Goal: Task Accomplishment & Management: Use online tool/utility

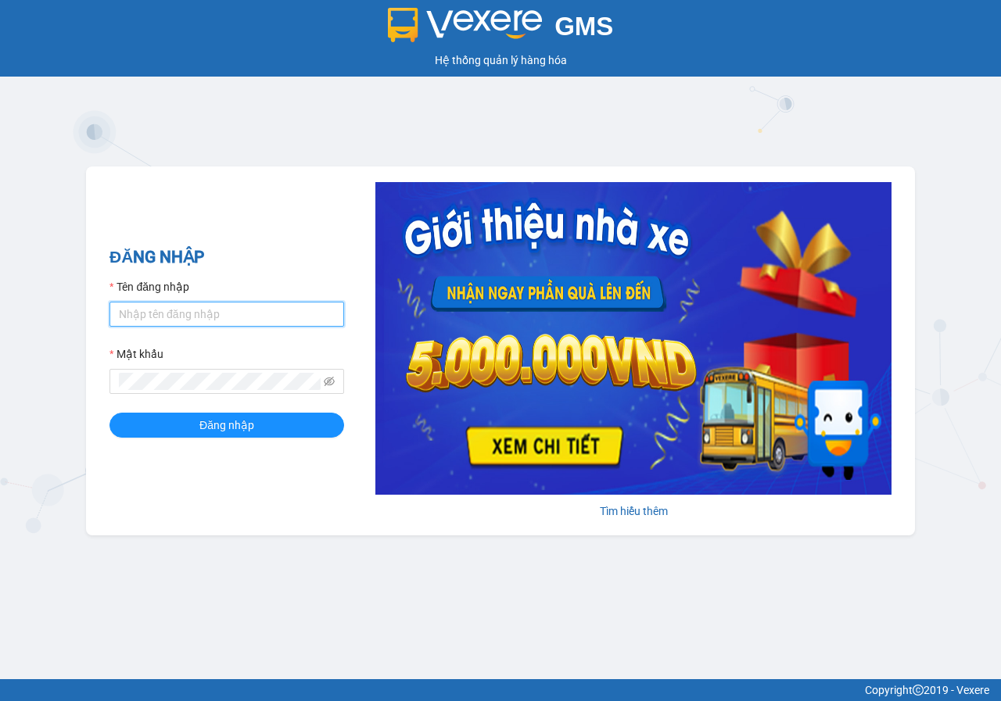
drag, startPoint x: 188, startPoint y: 316, endPoint x: 189, endPoint y: 328, distance: 11.8
click at [188, 316] on input "Tên đăng nhập" at bounding box center [226, 314] width 235 height 25
type input "huyenbmt.phuchai"
click at [187, 368] on div "Mật khẩu" at bounding box center [226, 357] width 235 height 23
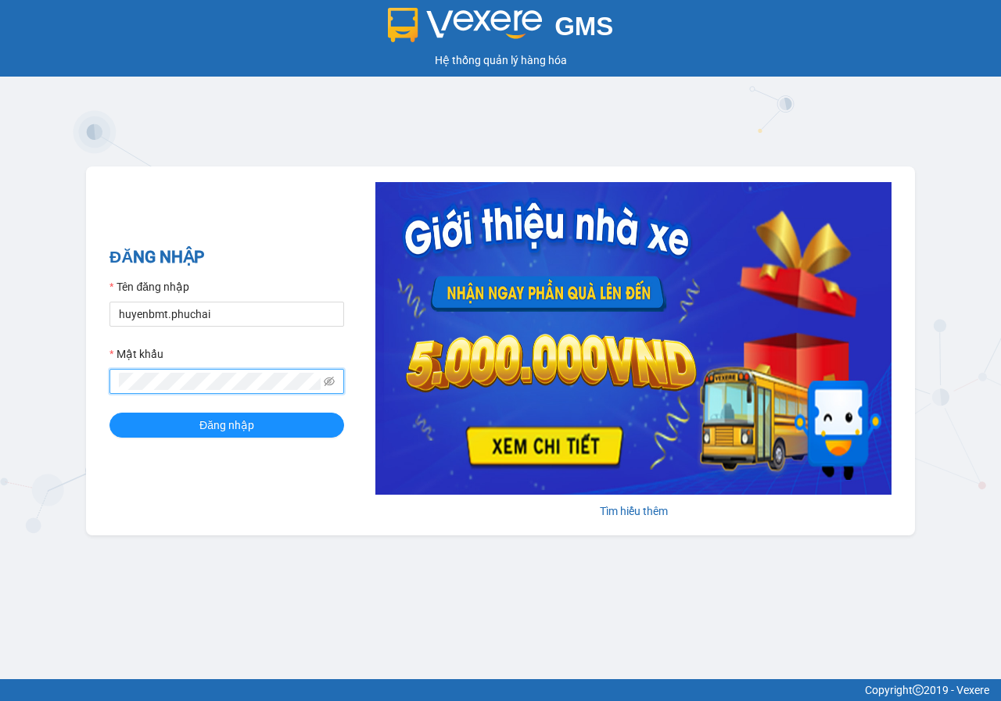
click at [109, 413] on button "Đăng nhập" at bounding box center [226, 425] width 235 height 25
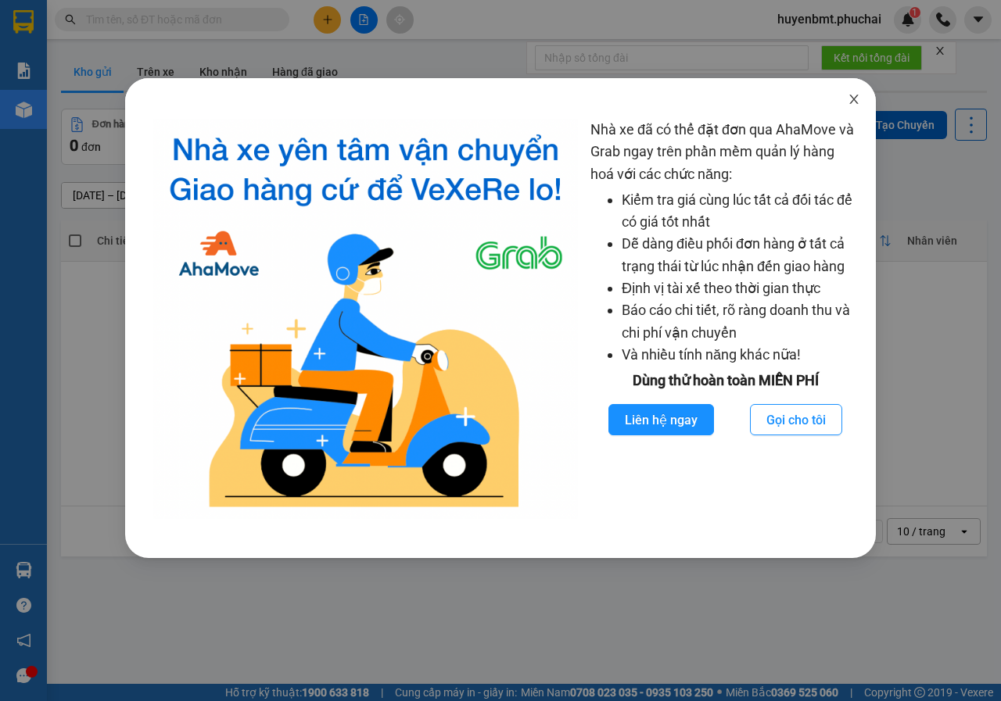
click at [853, 99] on icon "close" at bounding box center [853, 99] width 9 height 9
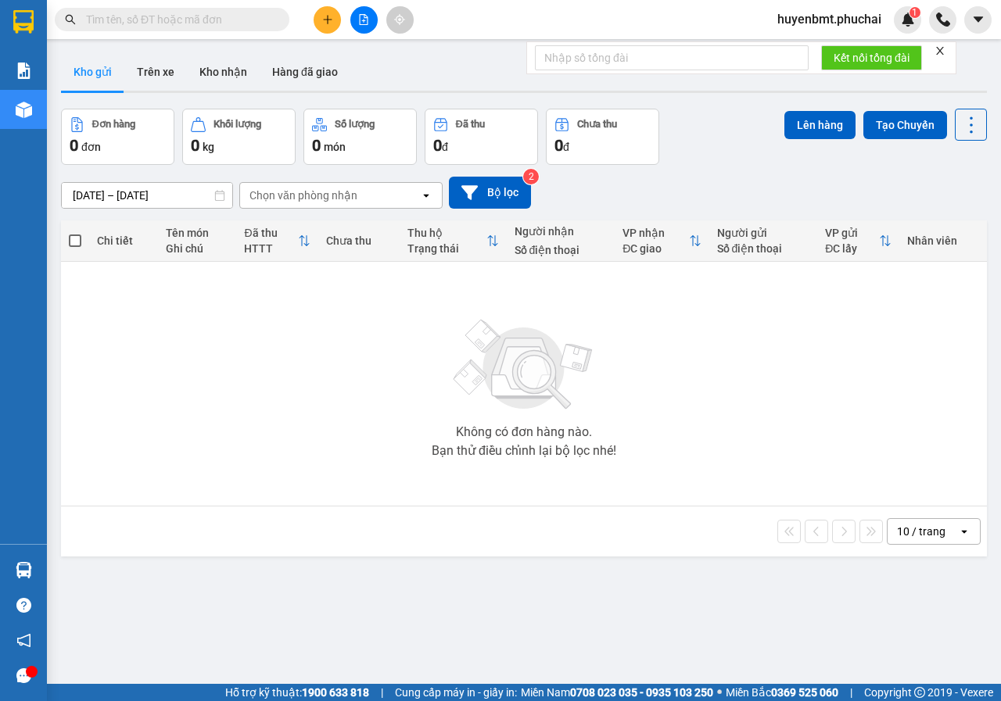
click at [943, 48] on icon "close" at bounding box center [940, 51] width 8 height 8
